Goal: Check status: Check status

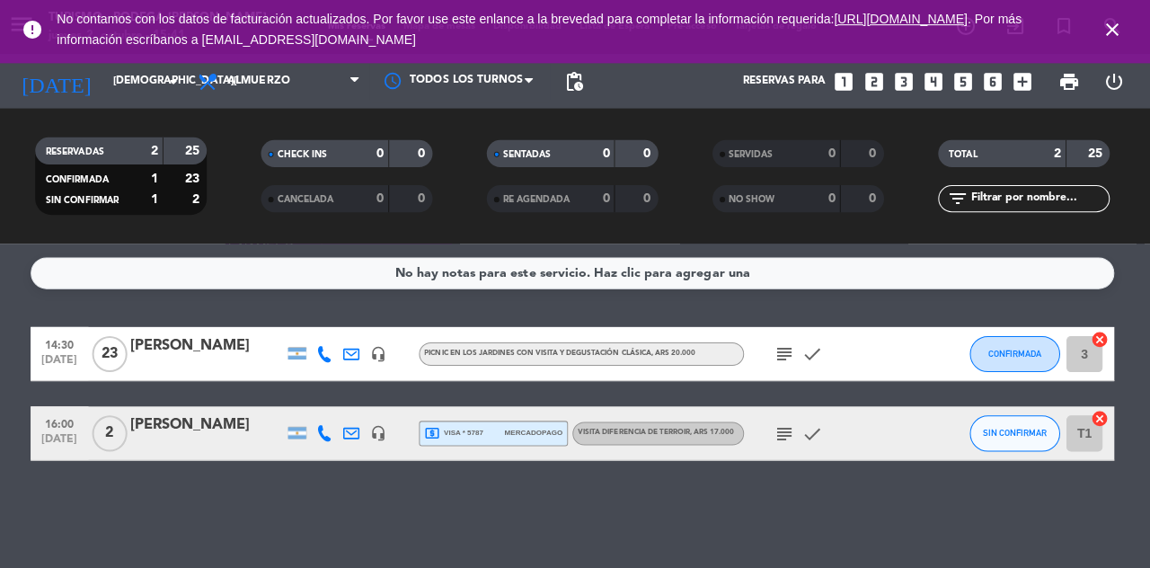
click at [781, 343] on icon "subject" at bounding box center [786, 352] width 22 height 22
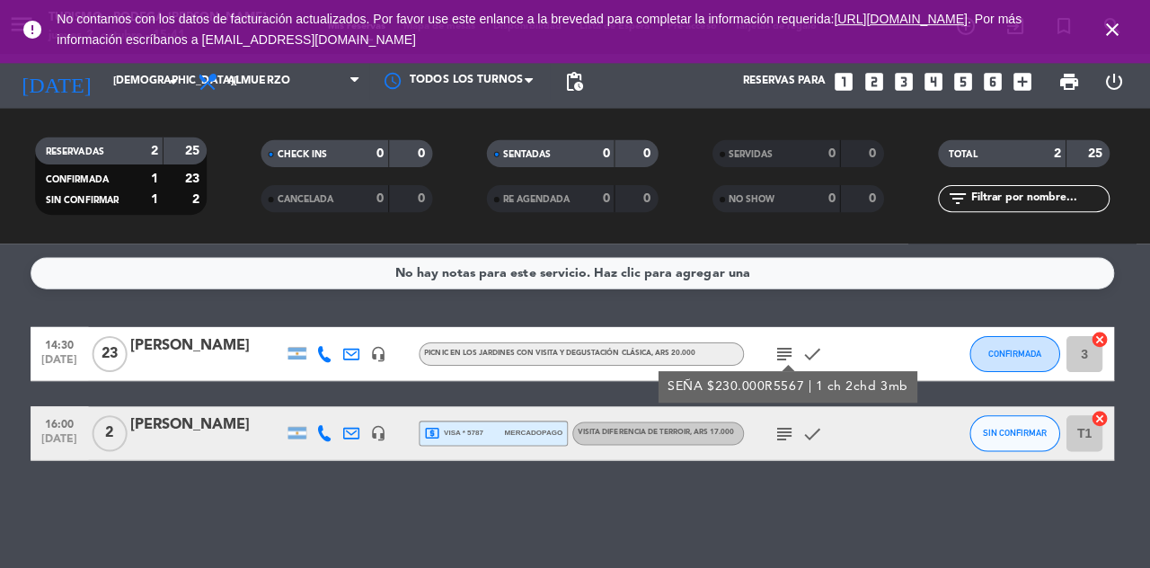
click at [862, 516] on div "No hay notas para este servicio. Haz clic para agregar una 14:30 [DATE] [PERSON…" at bounding box center [575, 405] width 1150 height 325
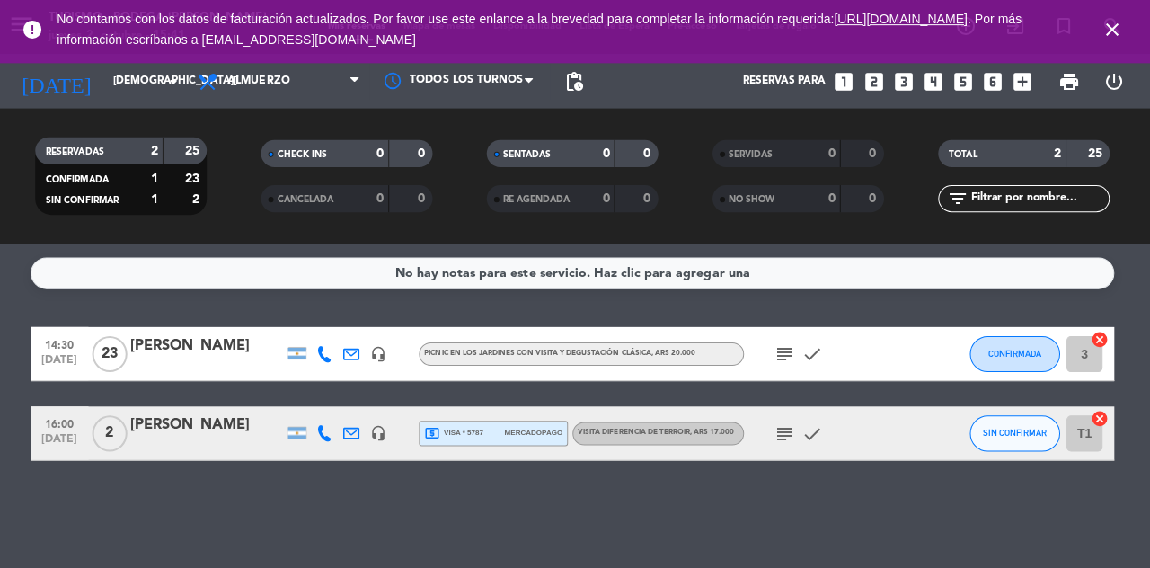
click at [120, 88] on input "[DEMOGRAPHIC_DATA][DATE]" at bounding box center [180, 81] width 143 height 31
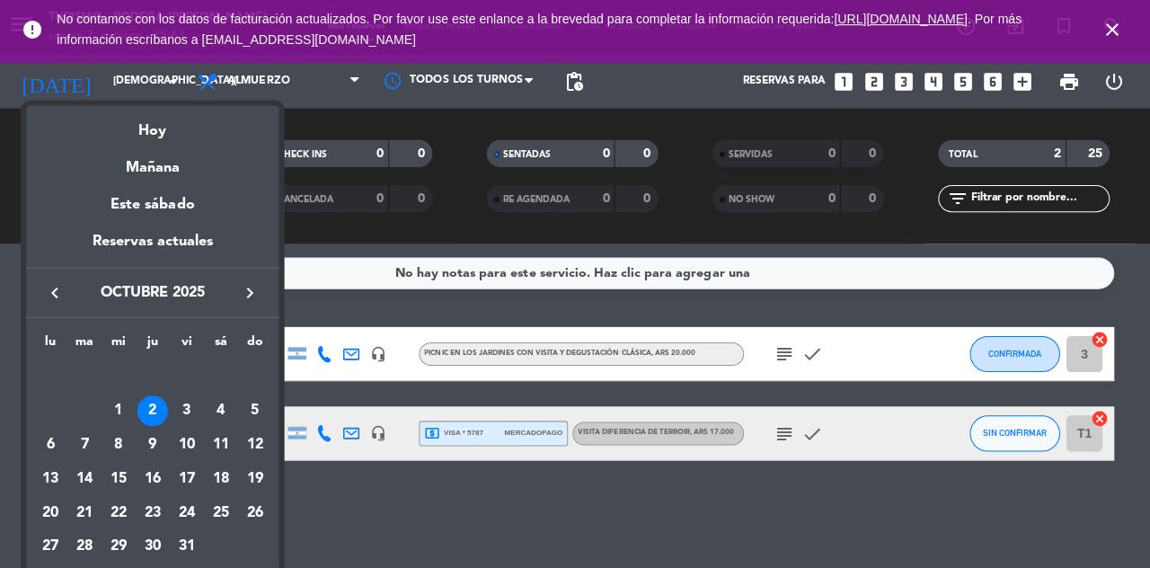
click at [186, 163] on div "Mañana" at bounding box center [157, 160] width 252 height 37
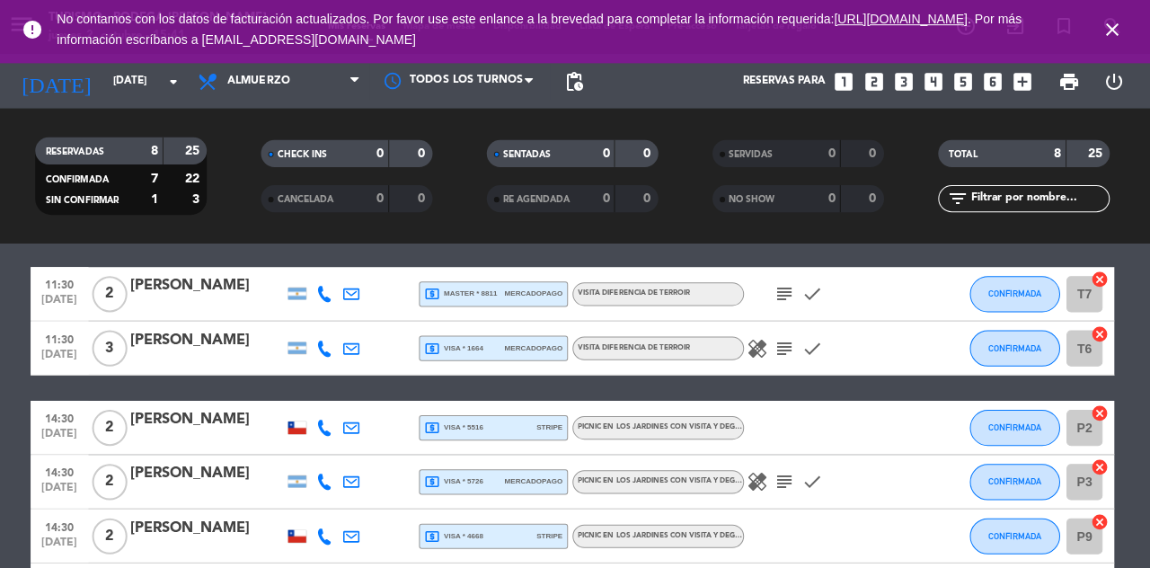
scroll to position [243, 0]
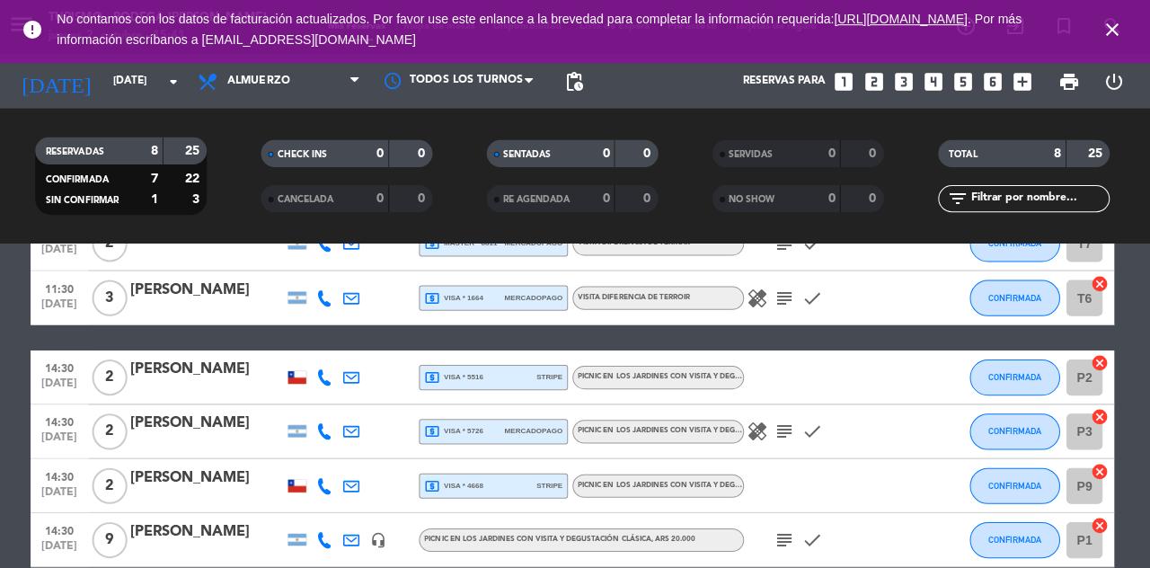
click at [109, 88] on input "[DATE]" at bounding box center [180, 81] width 143 height 31
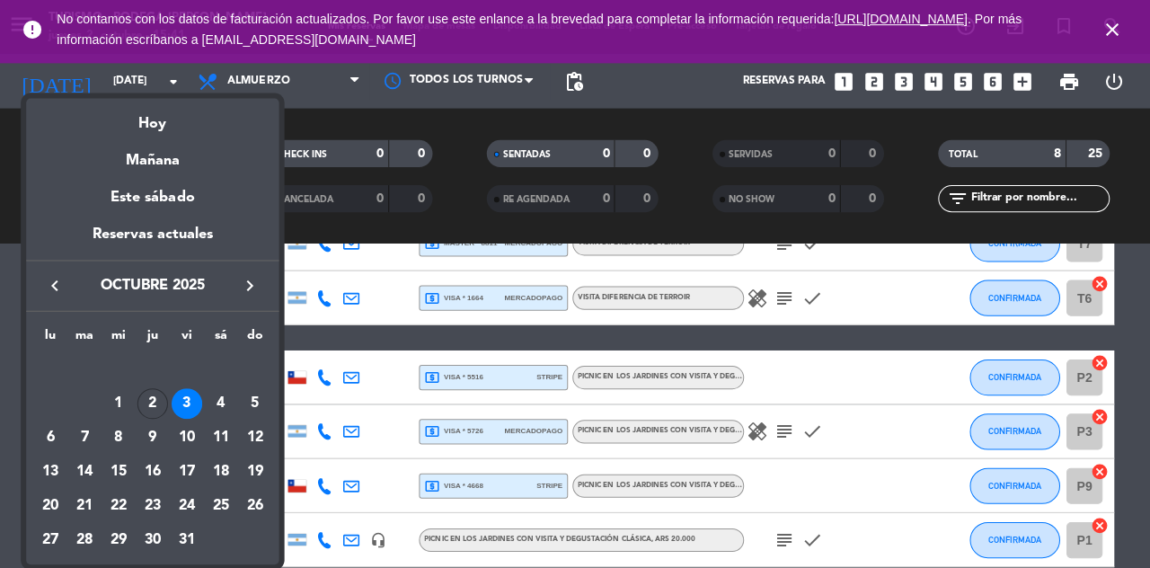
click at [161, 126] on div "Hoy" at bounding box center [157, 116] width 252 height 37
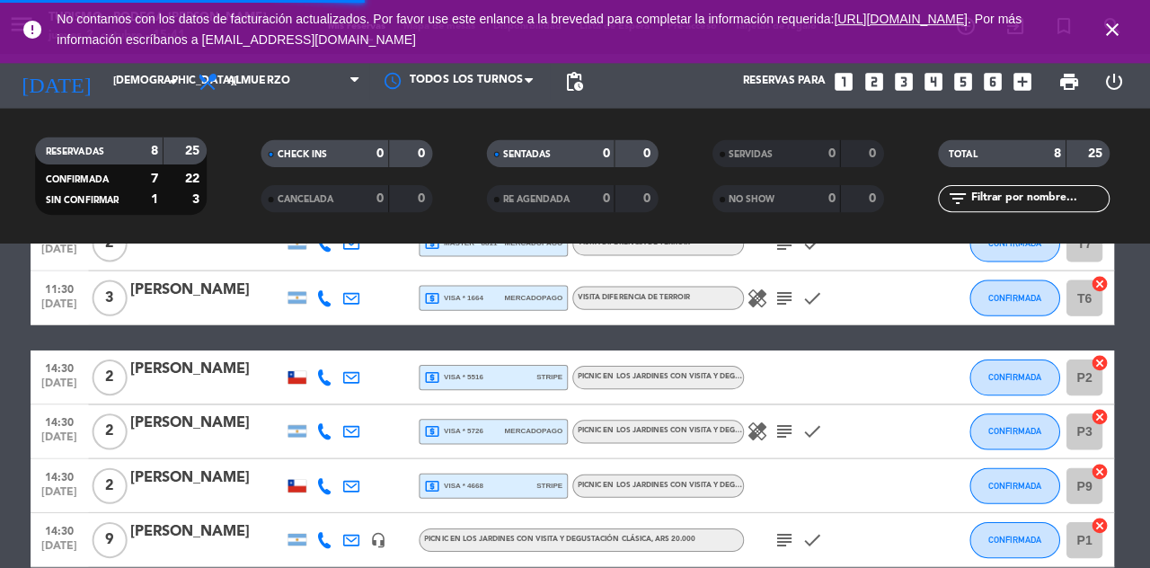
scroll to position [0, 0]
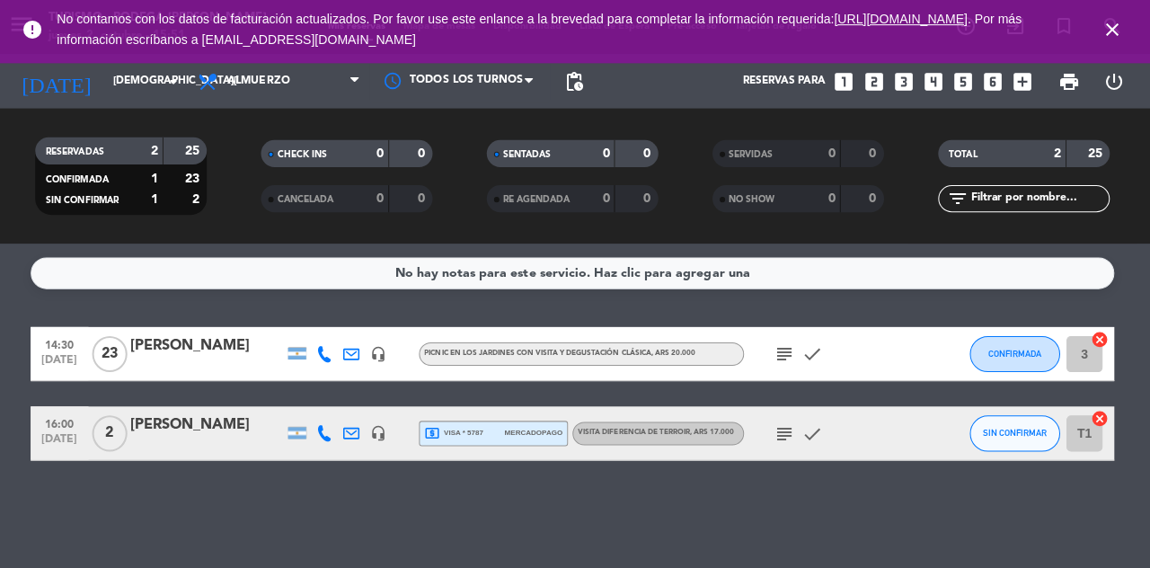
click at [40, 81] on icon "[DATE]" at bounding box center [60, 81] width 95 height 40
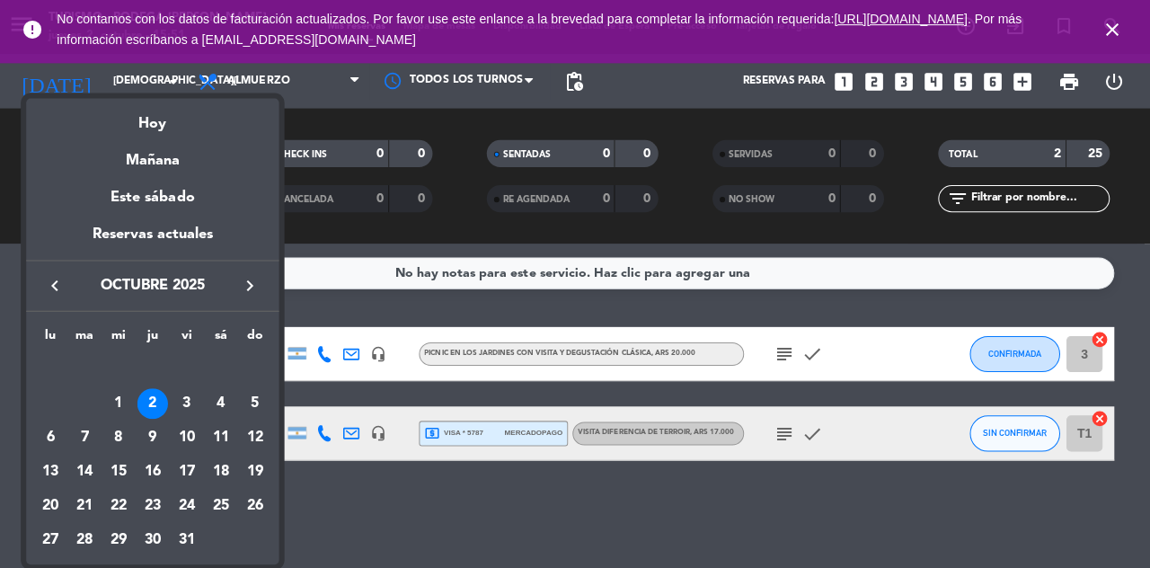
click at [186, 401] on div "3" at bounding box center [191, 401] width 31 height 31
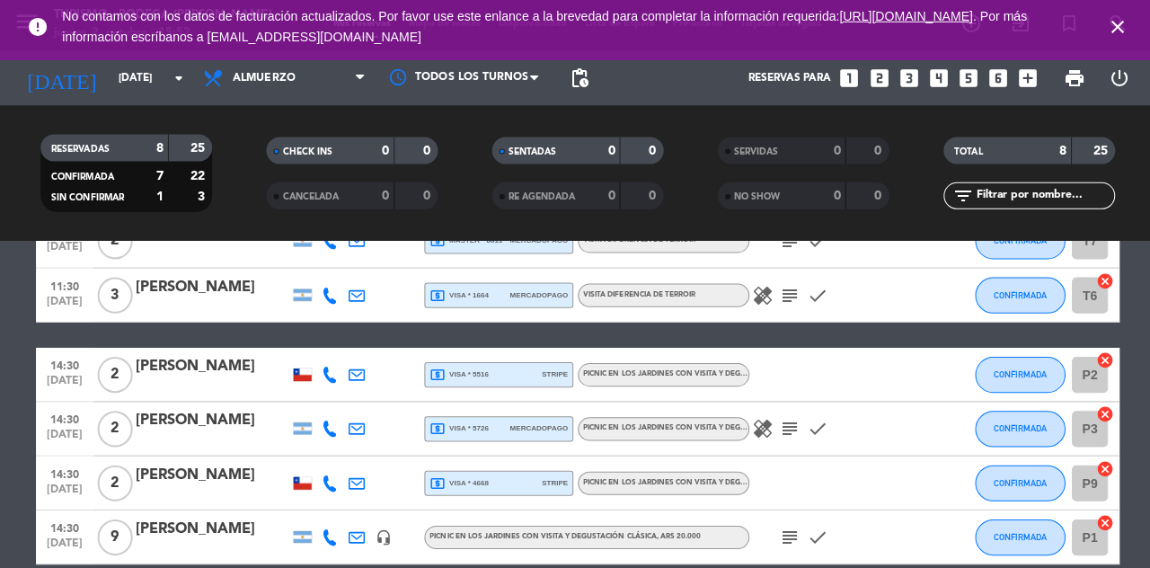
click at [765, 436] on icon "healing" at bounding box center [759, 430] width 22 height 22
click at [774, 409] on div "1 persona celiaca (sin tacc)" at bounding box center [759, 396] width 182 height 31
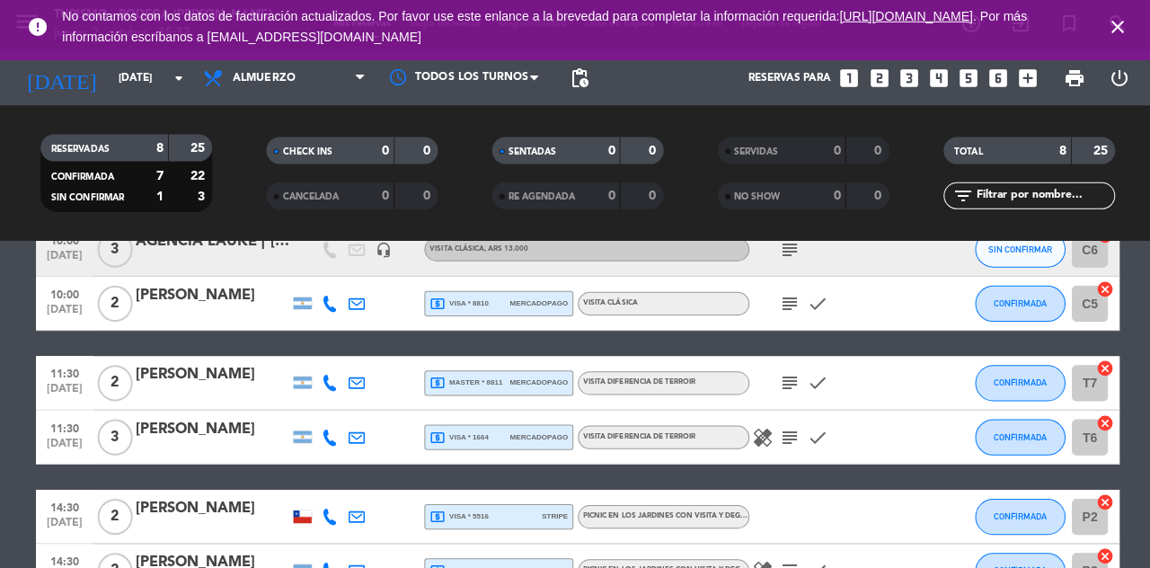
scroll to position [103, 0]
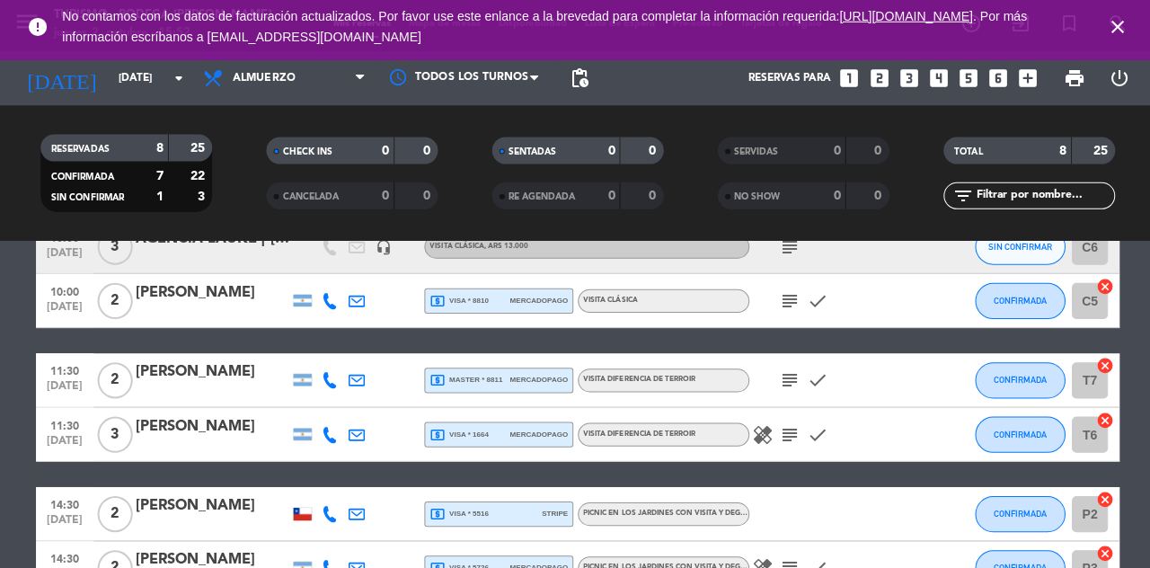
click at [757, 431] on icon "healing" at bounding box center [759, 436] width 22 height 22
click at [758, 442] on icon "healing" at bounding box center [759, 436] width 22 height 22
click at [109, 74] on input "[DATE]" at bounding box center [180, 81] width 143 height 31
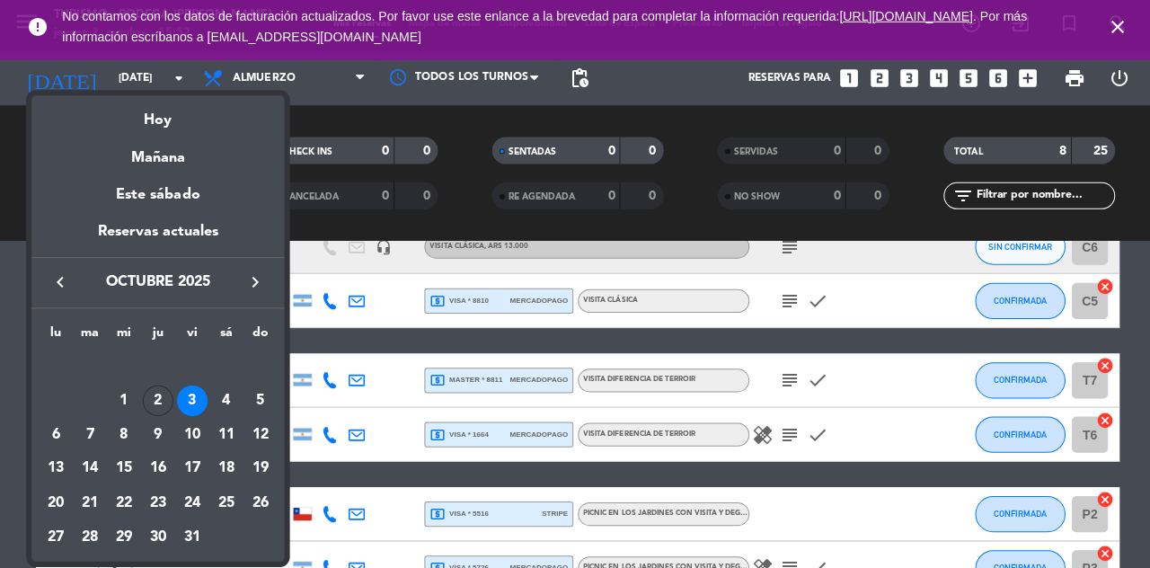
click at [153, 407] on div "2" at bounding box center [157, 401] width 31 height 31
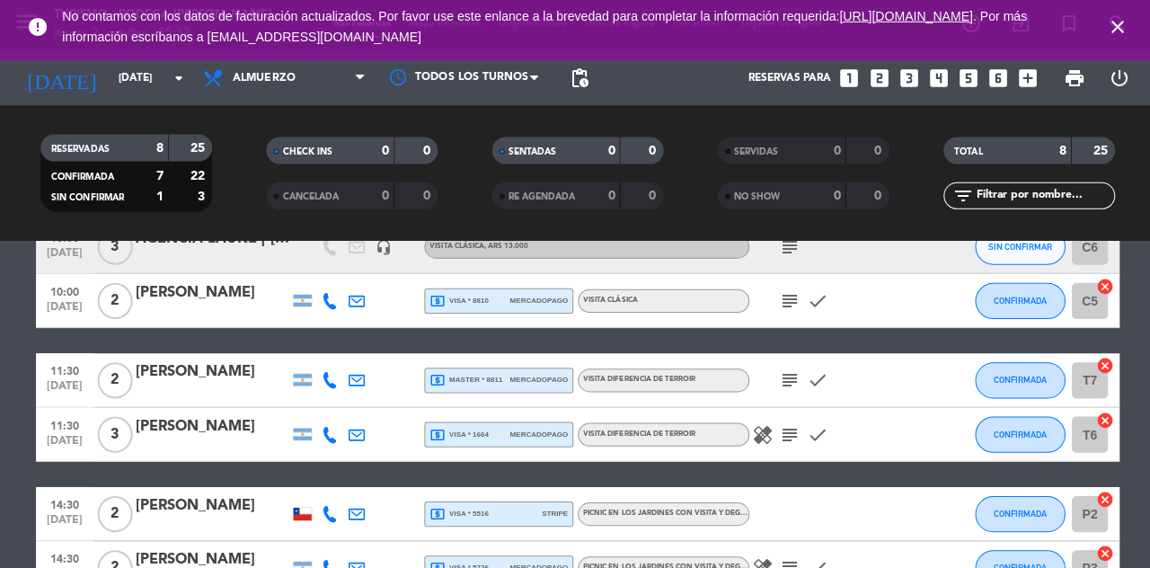
type input "[DEMOGRAPHIC_DATA][DATE]"
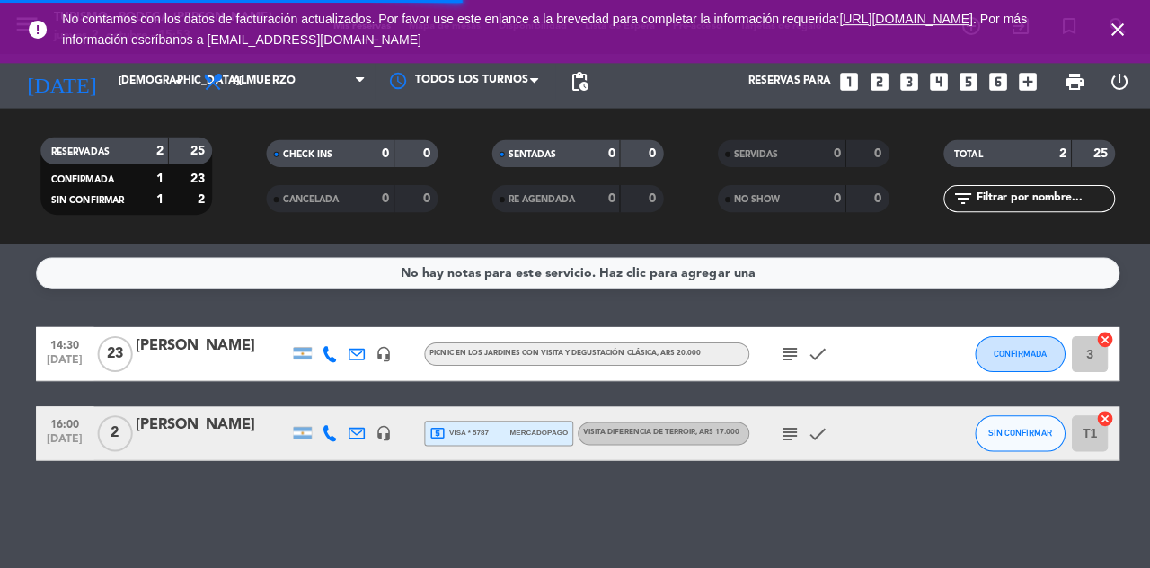
scroll to position [0, 0]
